Goal: Transaction & Acquisition: Purchase product/service

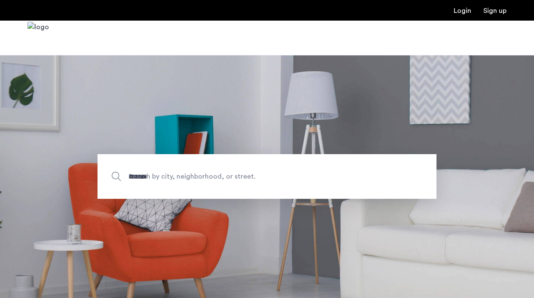
type input "*******"
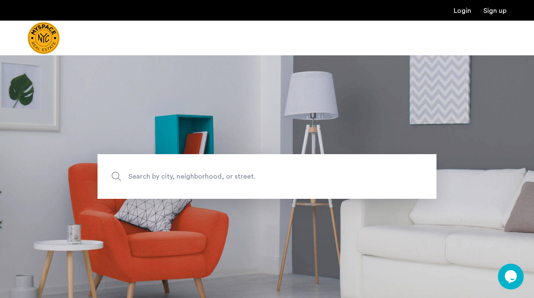
click at [183, 178] on span "Search by city, neighborhood, or street." at bounding box center [247, 177] width 237 height 12
click at [183, 178] on input "Search by city, neighborhood, or street." at bounding box center [267, 176] width 339 height 45
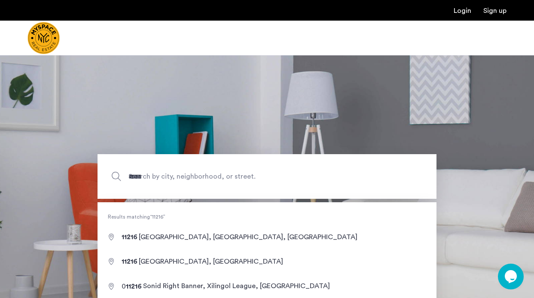
type input "**********"
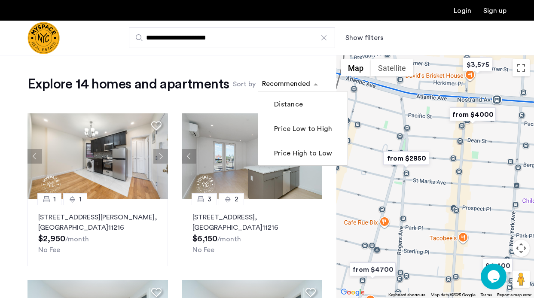
click at [296, 84] on div "sort-apartment" at bounding box center [286, 86] width 51 height 12
click at [297, 128] on label "Price Low to High" at bounding box center [302, 129] width 60 height 10
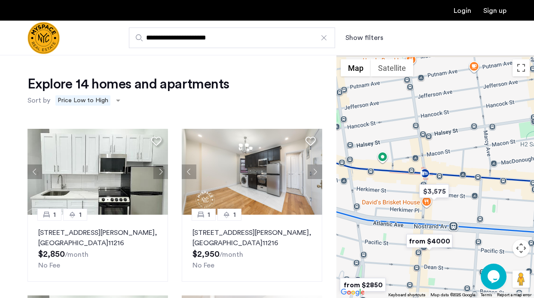
drag, startPoint x: 503, startPoint y: 114, endPoint x: 458, endPoint y: 244, distance: 137.3
click at [458, 244] on div at bounding box center [436, 176] width 198 height 243
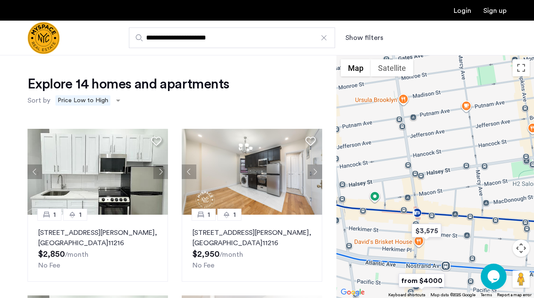
drag, startPoint x: 460, startPoint y: 122, endPoint x: 451, endPoint y: 161, distance: 39.6
click at [453, 160] on div at bounding box center [436, 176] width 198 height 243
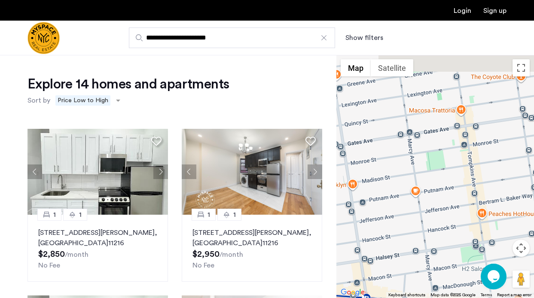
drag, startPoint x: 451, startPoint y: 123, endPoint x: 403, endPoint y: 208, distance: 97.0
click at [403, 208] on div at bounding box center [436, 176] width 198 height 243
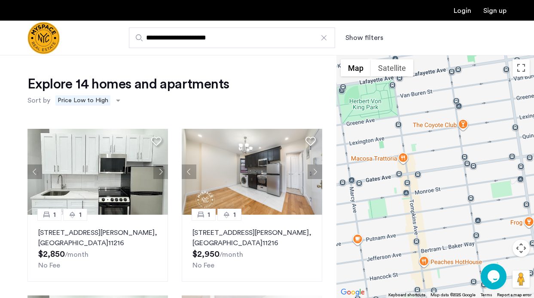
drag, startPoint x: 420, startPoint y: 144, endPoint x: 362, endPoint y: 193, distance: 76.2
click at [362, 193] on div at bounding box center [436, 176] width 198 height 243
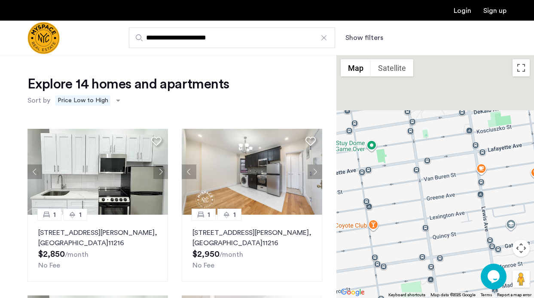
drag, startPoint x: 468, startPoint y: 103, endPoint x: 379, endPoint y: 206, distance: 135.6
click at [379, 206] on div at bounding box center [436, 176] width 198 height 243
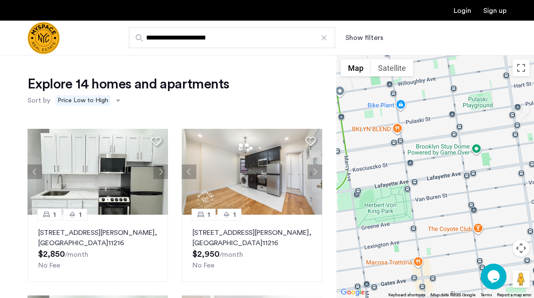
drag, startPoint x: 394, startPoint y: 139, endPoint x: 502, endPoint y: 135, distance: 108.0
click at [502, 135] on div at bounding box center [436, 176] width 198 height 243
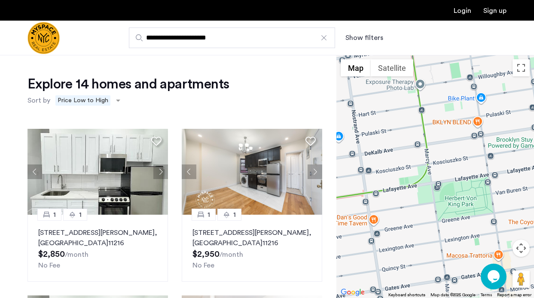
drag, startPoint x: 439, startPoint y: 129, endPoint x: 513, endPoint y: 116, distance: 75.0
click at [513, 116] on div at bounding box center [436, 176] width 198 height 243
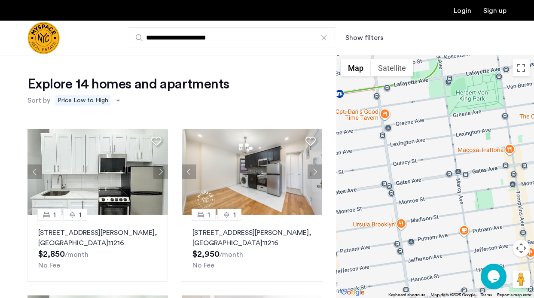
drag, startPoint x: 462, startPoint y: 167, endPoint x: 461, endPoint y: 62, distance: 104.4
click at [461, 64] on div at bounding box center [436, 176] width 198 height 243
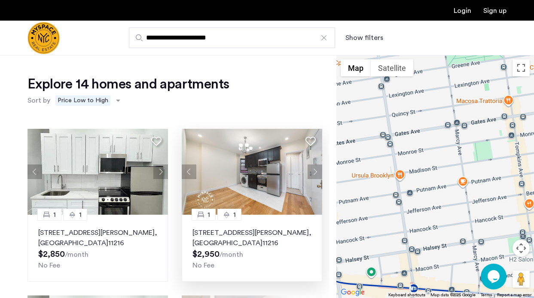
click at [319, 172] on button "Next apartment" at bounding box center [315, 172] width 15 height 15
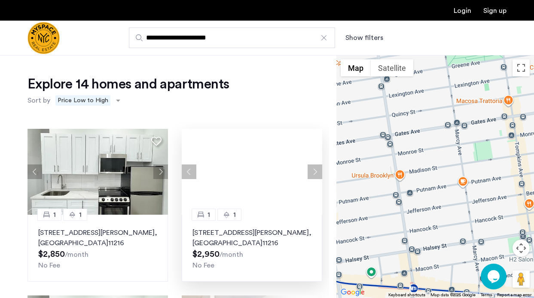
click at [319, 172] on button "Next apartment" at bounding box center [315, 172] width 15 height 15
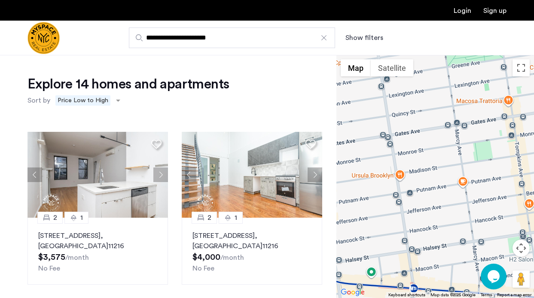
scroll to position [329, 0]
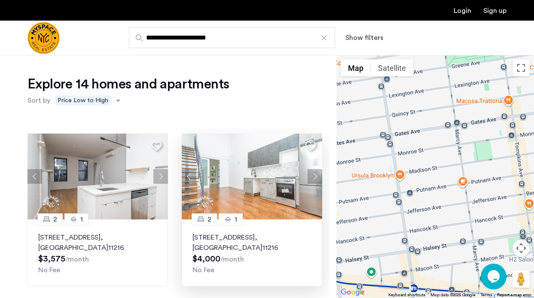
click at [313, 180] on button "Next apartment" at bounding box center [315, 176] width 15 height 15
